Goal: Task Accomplishment & Management: Use online tool/utility

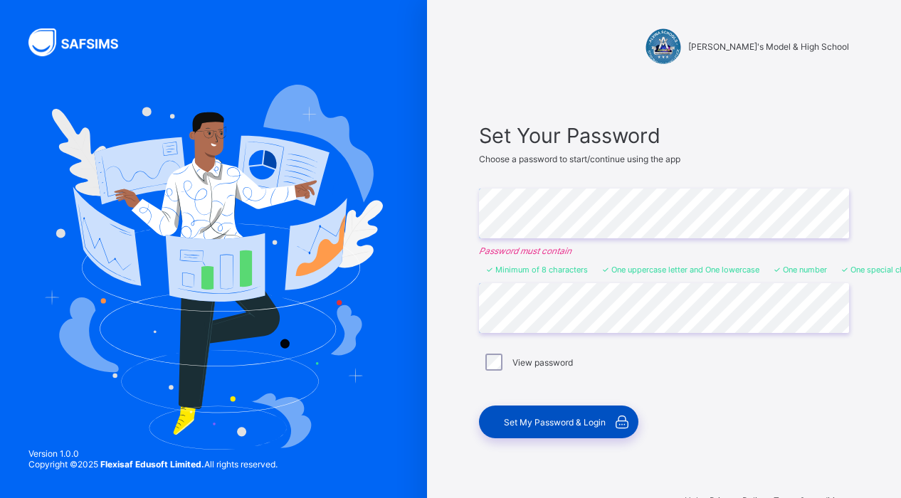
click at [550, 424] on span "Set My Password & Login" at bounding box center [555, 422] width 102 height 11
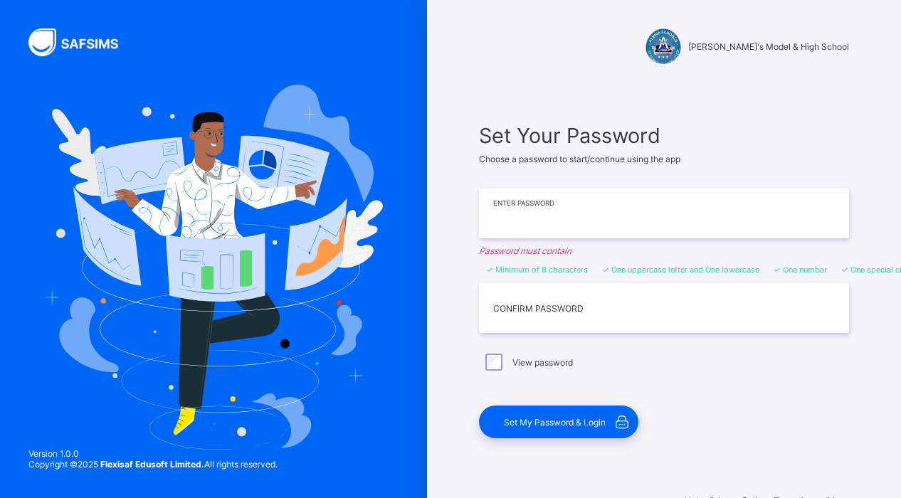
click at [572, 220] on input "text" at bounding box center [664, 214] width 370 height 50
type input "*"
type input "**********"
click at [508, 314] on input "text" at bounding box center [664, 308] width 370 height 50
type input "**********"
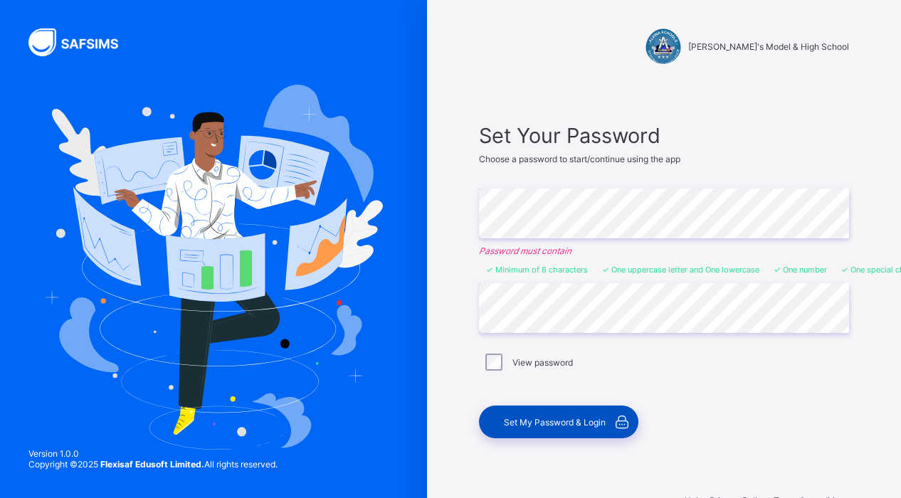
click at [541, 414] on div "Set My Password & Login" at bounding box center [558, 422] width 159 height 33
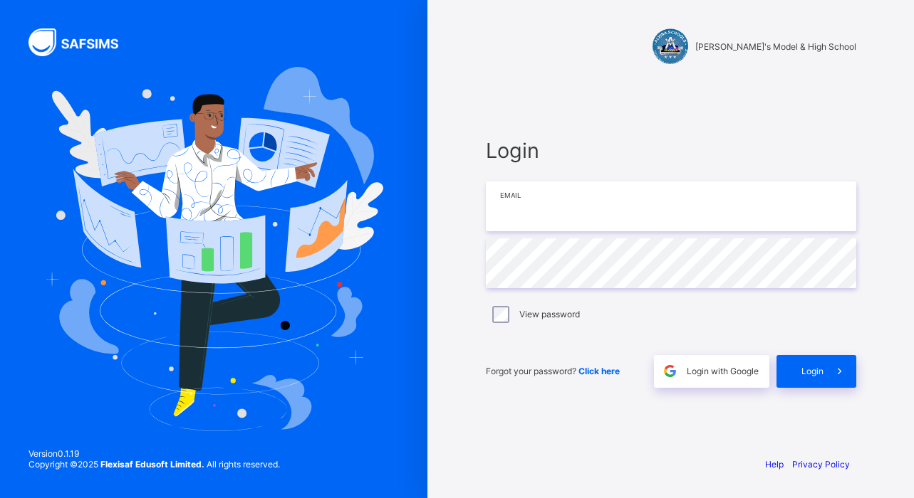
click at [548, 226] on input "email" at bounding box center [671, 207] width 370 height 50
type input "**********"
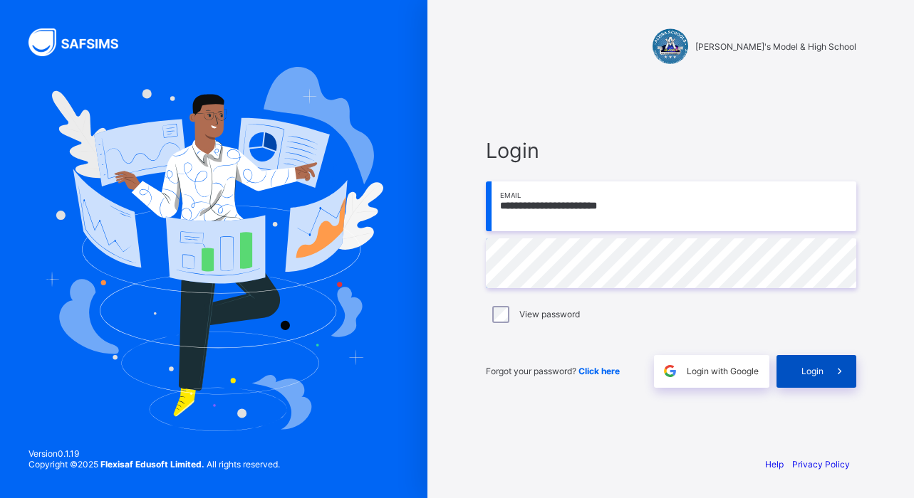
click at [788, 381] on div "Login" at bounding box center [816, 371] width 80 height 33
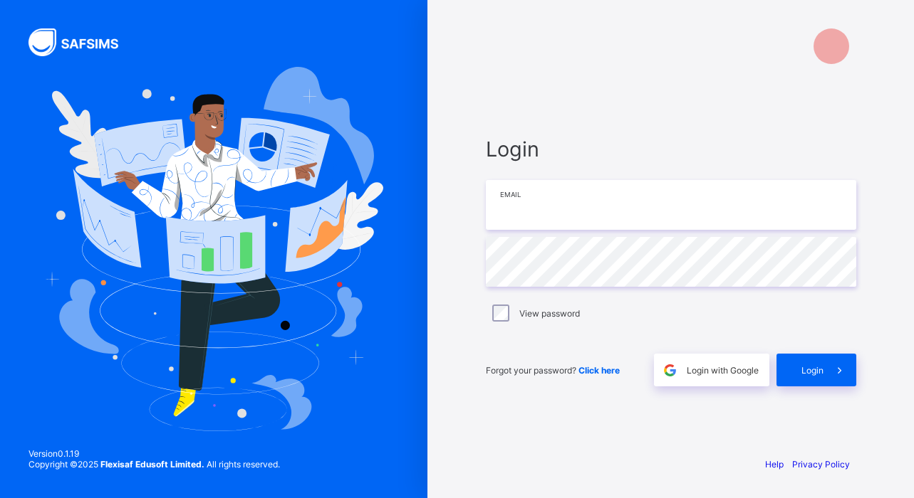
click at [560, 209] on input "email" at bounding box center [671, 205] width 370 height 50
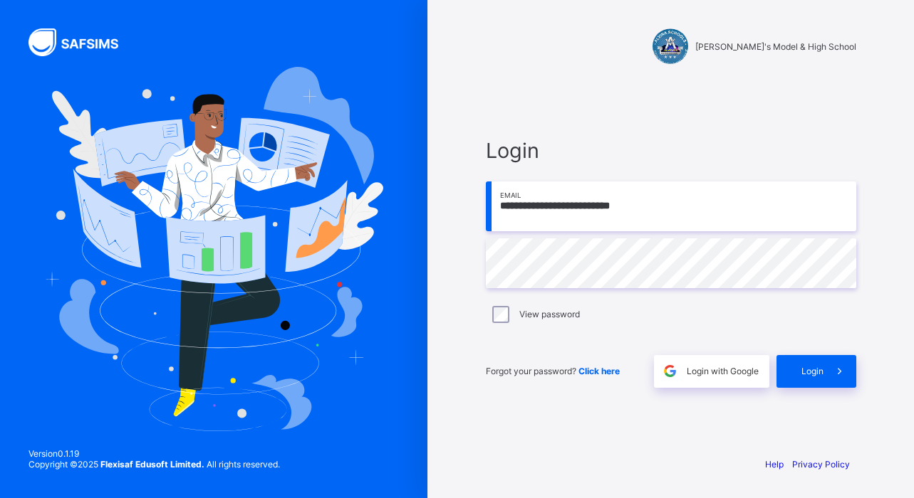
type input "**********"
click at [793, 370] on div "Login" at bounding box center [816, 371] width 80 height 33
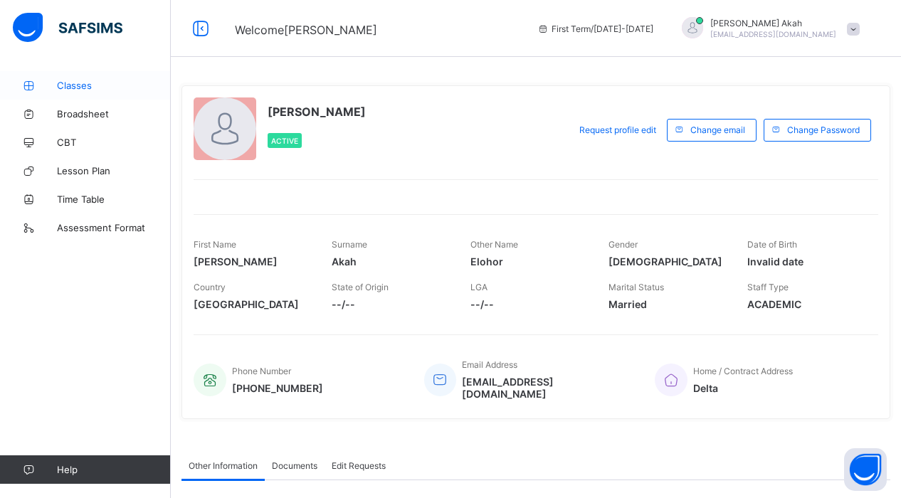
click at [64, 88] on span "Classes" at bounding box center [114, 85] width 114 height 11
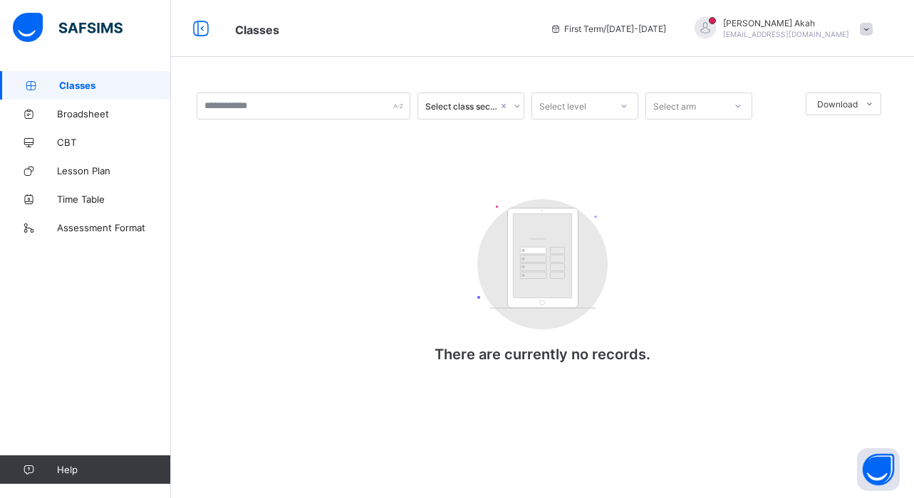
click at [523, 108] on div at bounding box center [517, 106] width 14 height 23
click at [618, 110] on div at bounding box center [624, 106] width 24 height 23
click at [735, 108] on icon at bounding box center [737, 106] width 9 height 14
click at [345, 110] on input "text" at bounding box center [304, 106] width 214 height 27
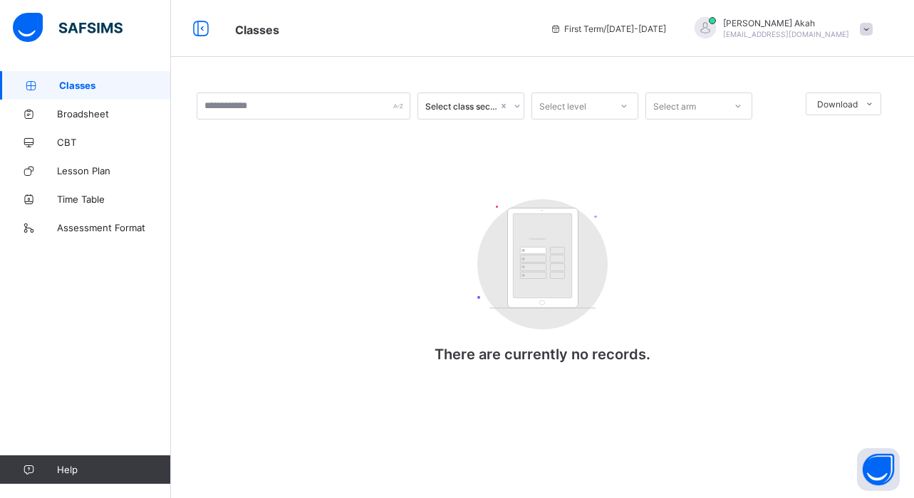
click at [110, 85] on span "Classes" at bounding box center [115, 85] width 112 height 11
click at [466, 209] on div "Customers There are currently no records." at bounding box center [542, 288] width 285 height 206
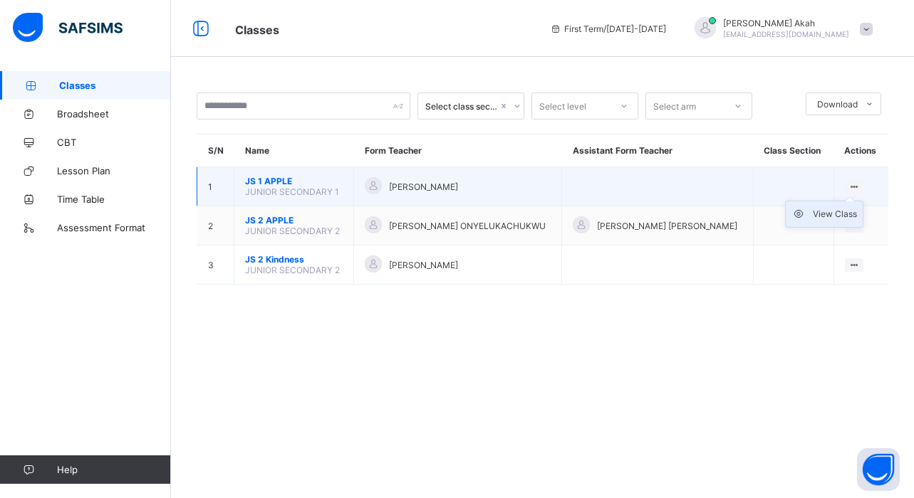
click at [831, 217] on div "View Class" at bounding box center [834, 214] width 44 height 14
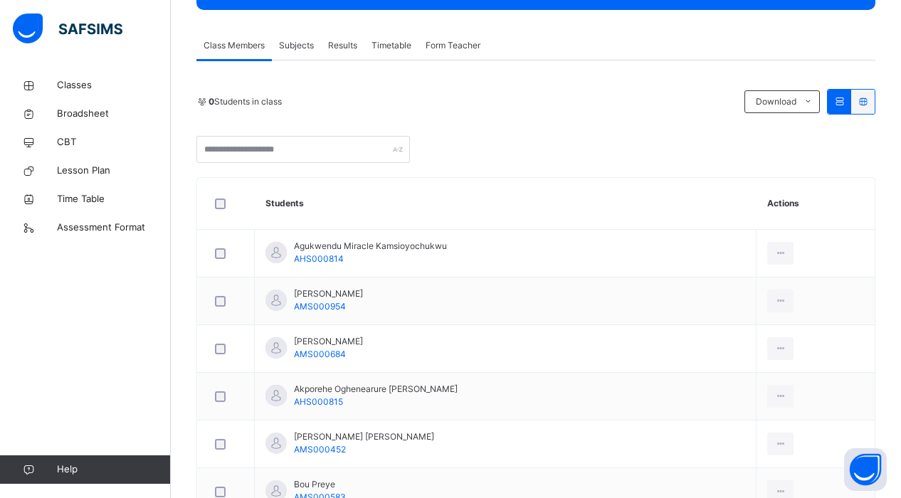
scroll to position [214, 0]
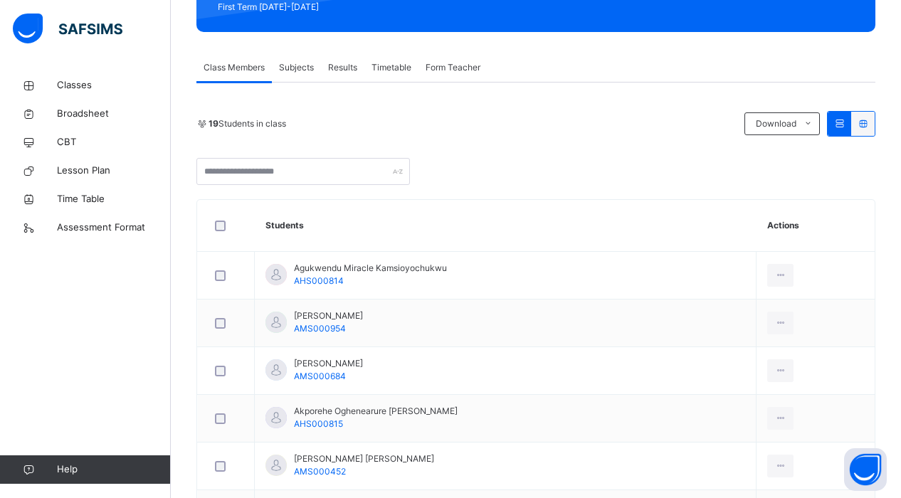
click at [286, 72] on span "Subjects" at bounding box center [296, 67] width 35 height 13
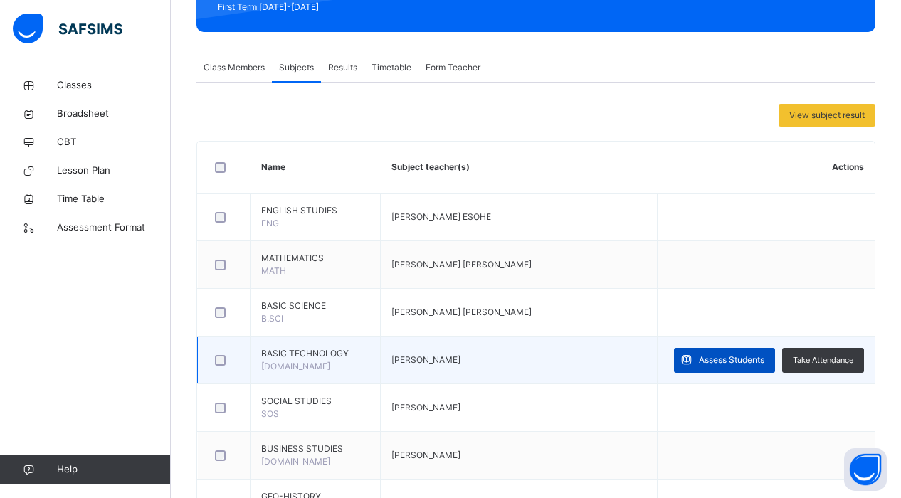
click at [718, 362] on span "Assess Students" at bounding box center [732, 360] width 66 height 13
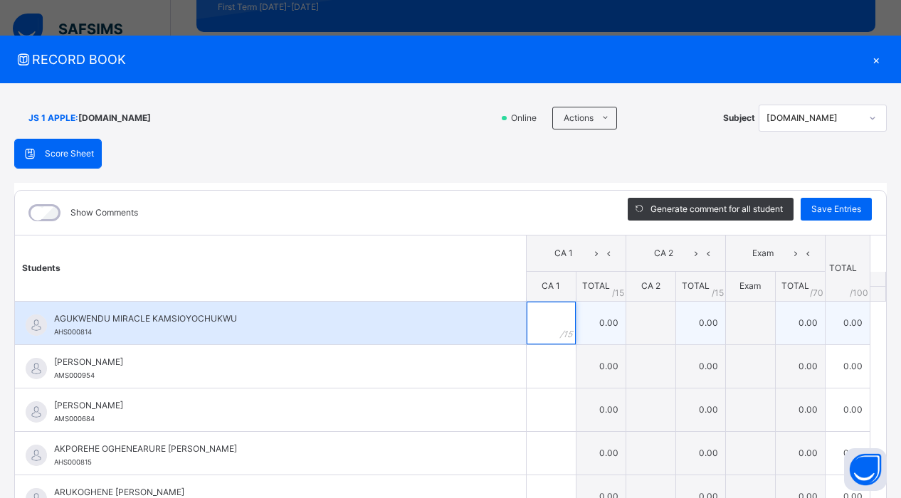
click at [528, 320] on input "text" at bounding box center [551, 323] width 49 height 43
click at [576, 320] on td "0.00" at bounding box center [601, 322] width 50 height 43
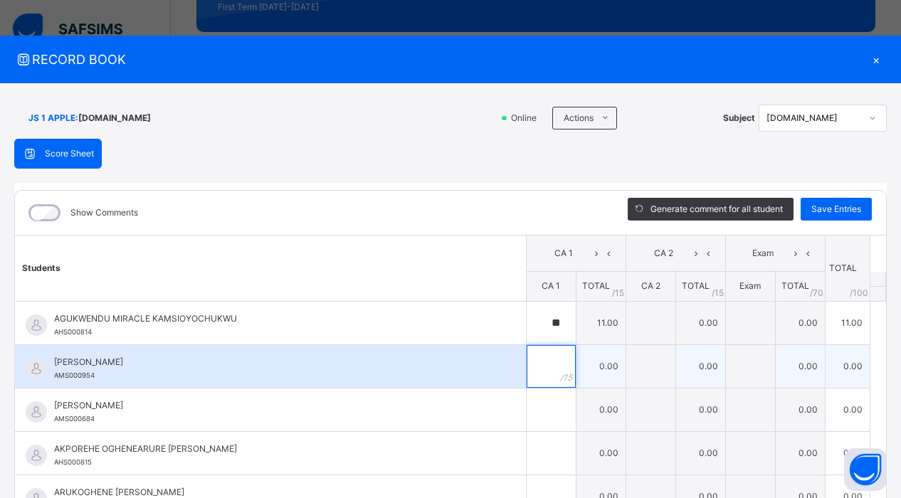
click at [528, 361] on input "text" at bounding box center [551, 366] width 49 height 43
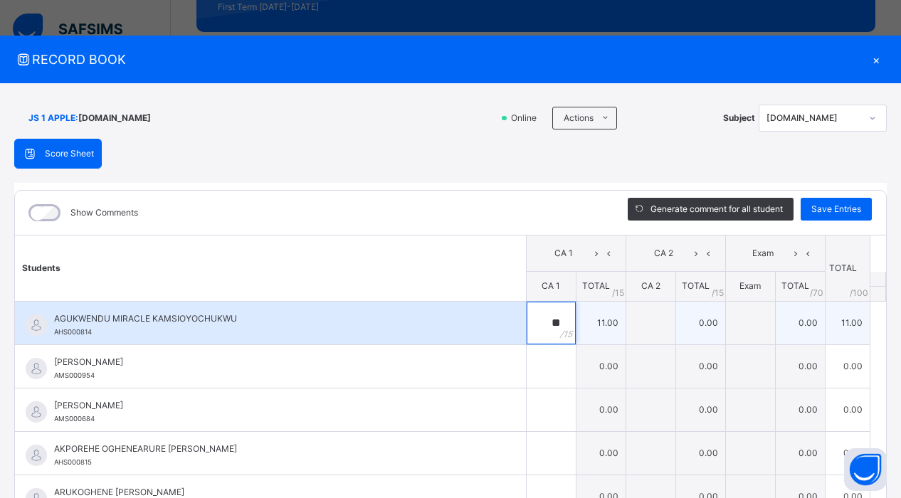
type input "*"
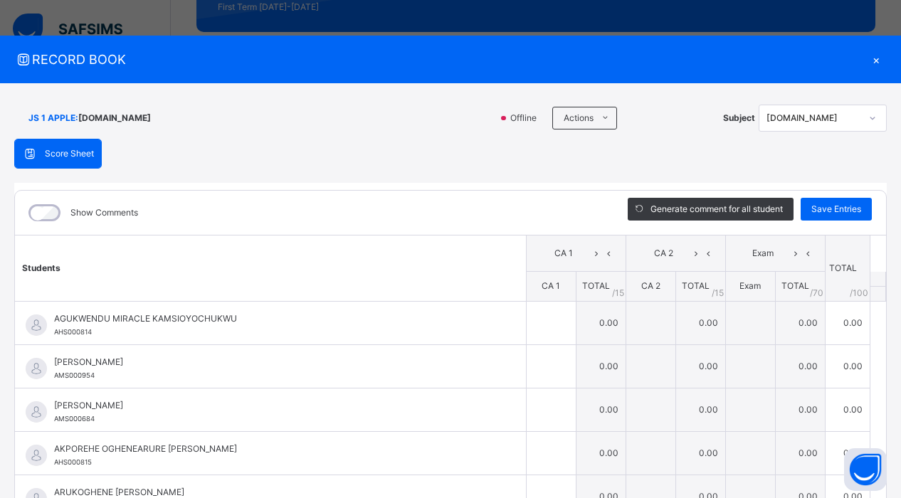
click at [866, 53] on div "×" at bounding box center [876, 59] width 21 height 19
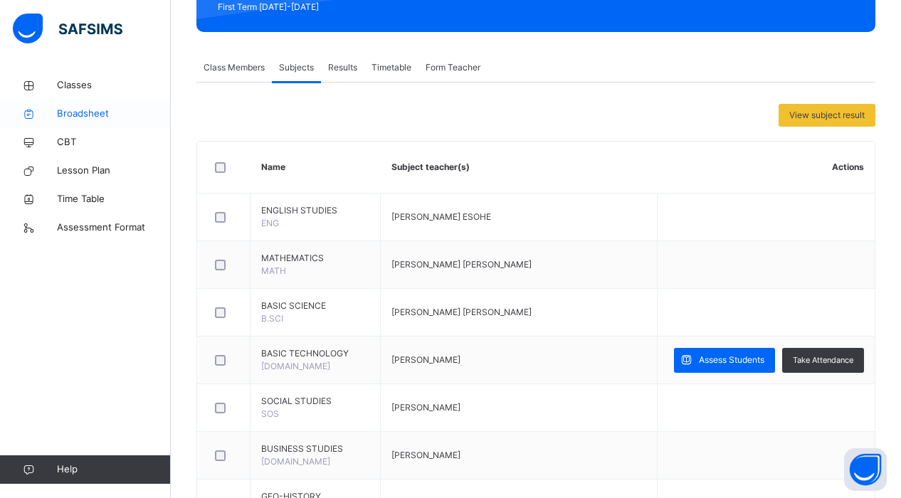
click at [118, 116] on span "Broadsheet" at bounding box center [114, 114] width 114 height 14
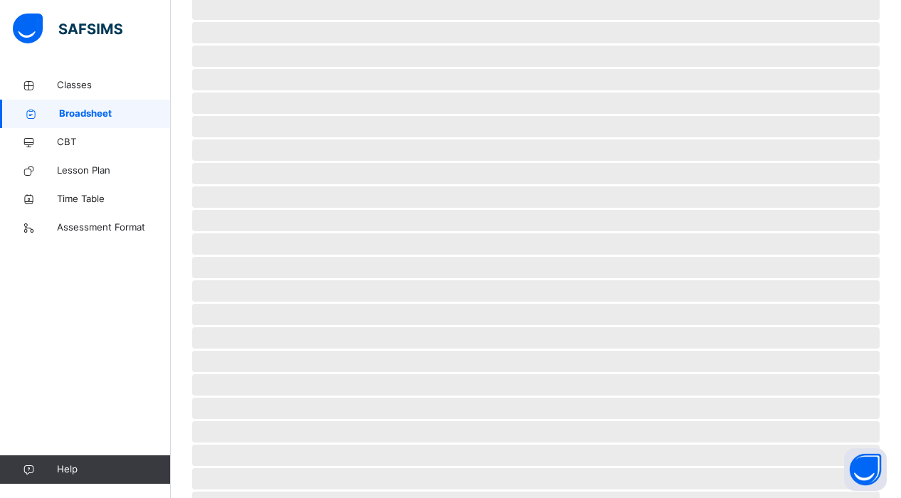
click at [118, 116] on span "Broadsheet" at bounding box center [115, 114] width 112 height 14
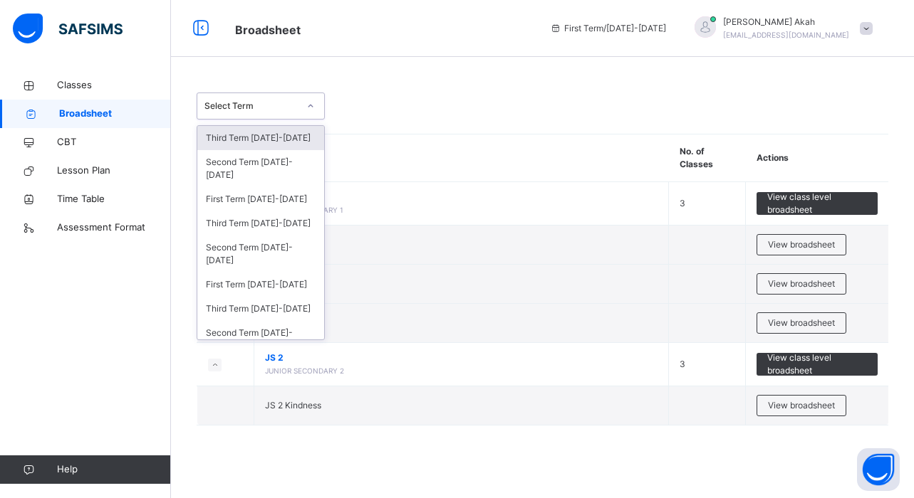
click at [309, 108] on icon at bounding box center [310, 106] width 9 height 14
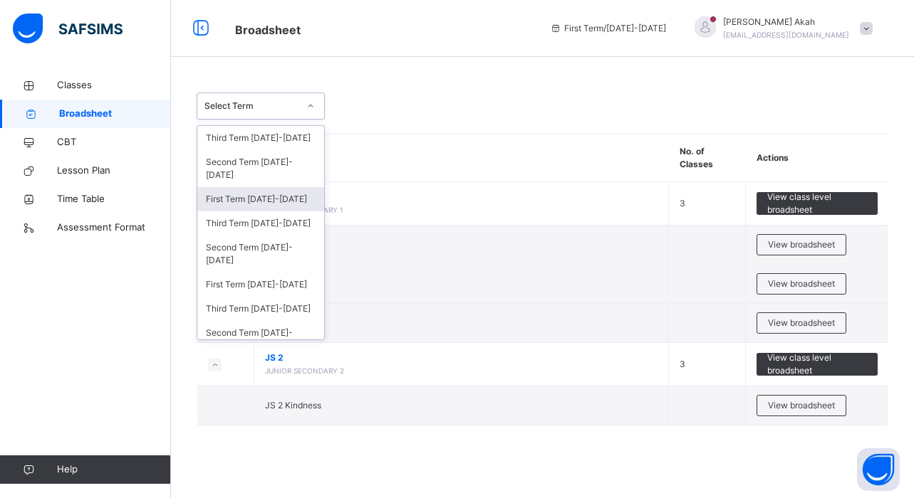
click at [245, 201] on div "First Term [DATE]-[DATE]" at bounding box center [260, 199] width 127 height 24
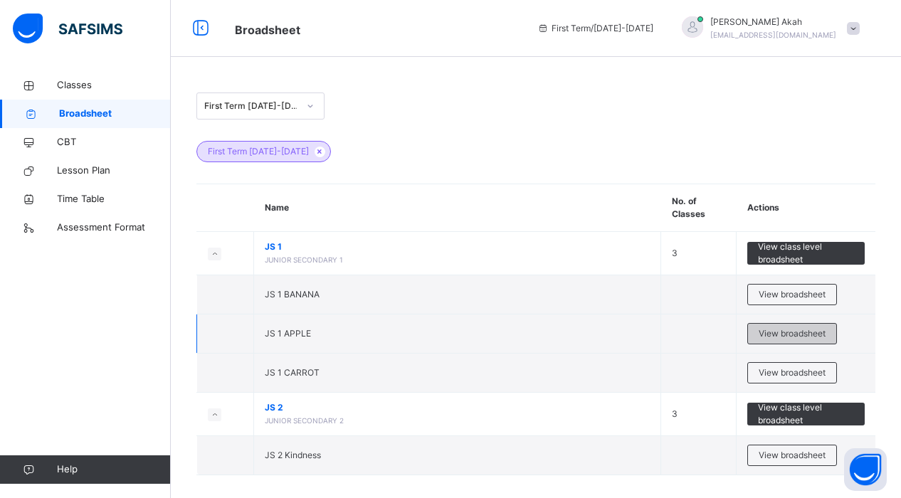
click at [775, 335] on span "View broadsheet" at bounding box center [792, 334] width 67 height 13
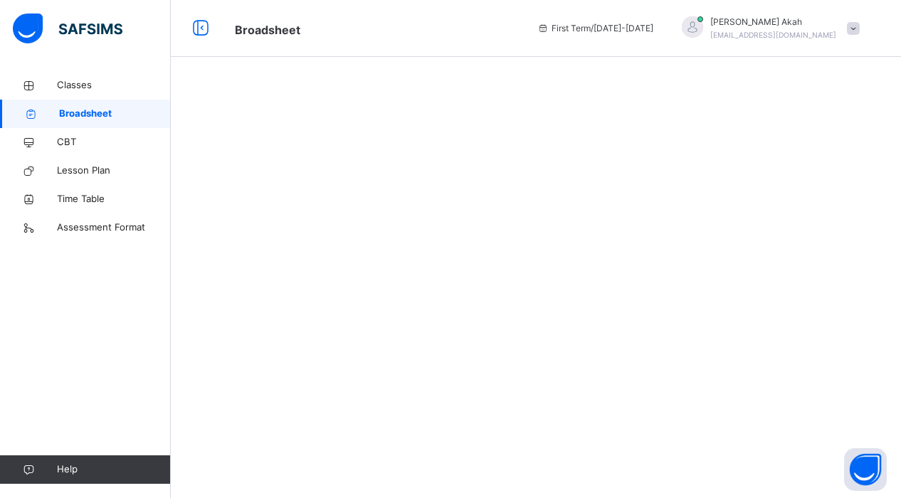
click at [775, 335] on div at bounding box center [536, 249] width 731 height 498
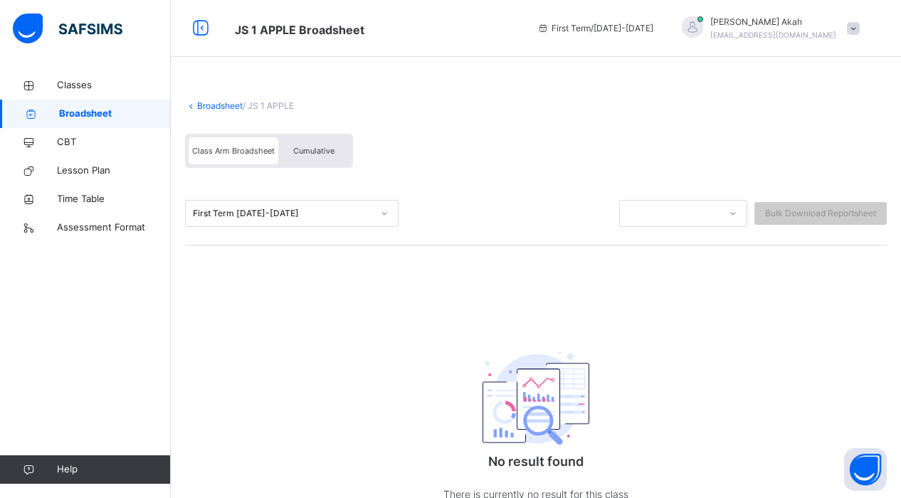
click at [294, 148] on span "Cumulative" at bounding box center [313, 151] width 41 height 10
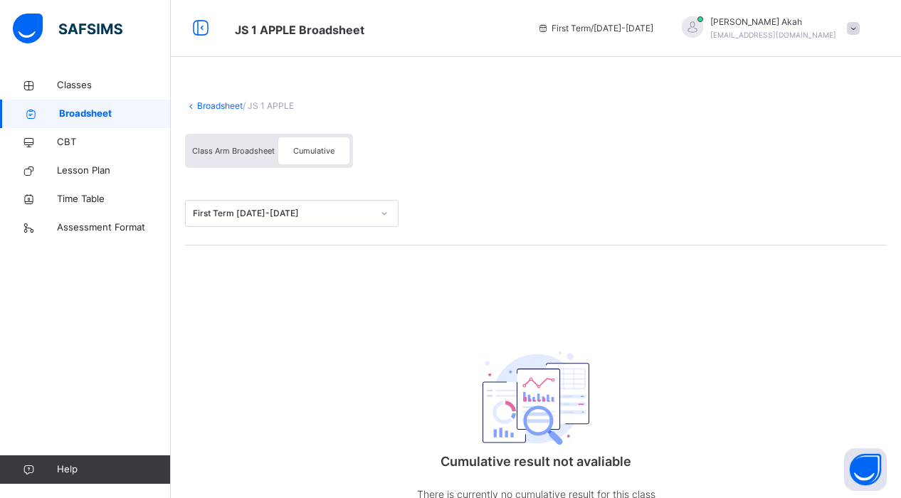
click at [249, 154] on span "Class Arm Broadsheet" at bounding box center [233, 151] width 83 height 10
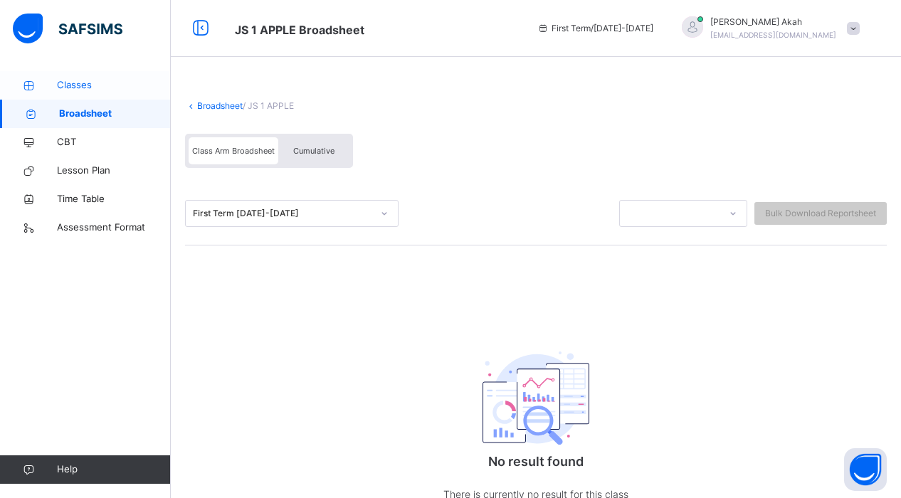
click at [31, 91] on link "Classes" at bounding box center [85, 85] width 171 height 28
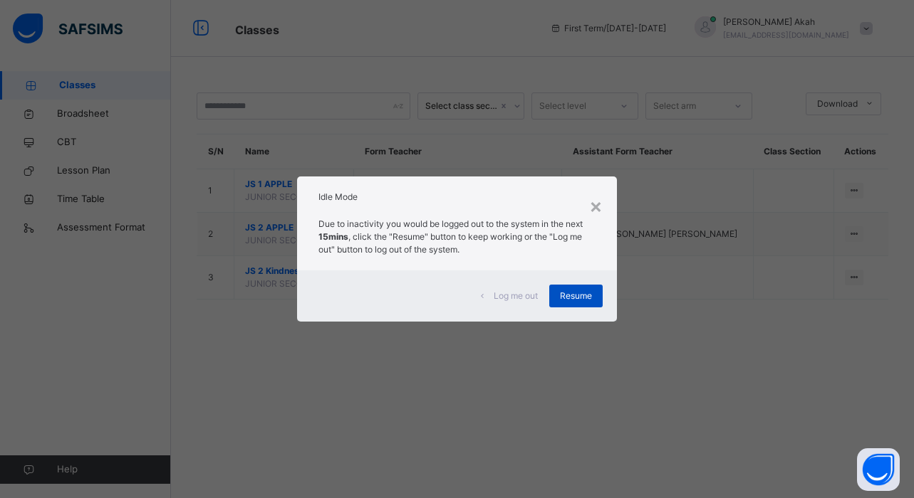
click at [592, 300] on div "Resume" at bounding box center [575, 296] width 53 height 23
